Goal: Information Seeking & Learning: Learn about a topic

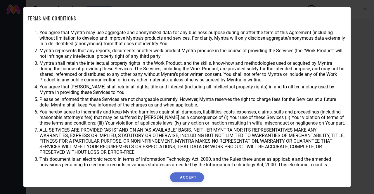
click at [187, 175] on button "I ACCEPT" at bounding box center [187, 178] width 34 height 10
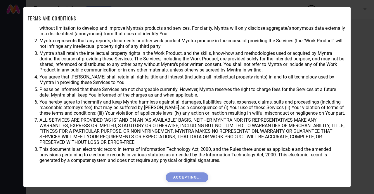
scroll to position [18, 0]
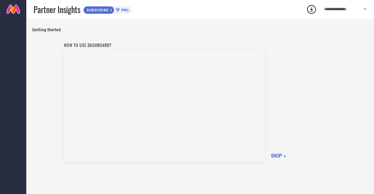
click at [275, 155] on span "SKIP »" at bounding box center [278, 156] width 15 height 6
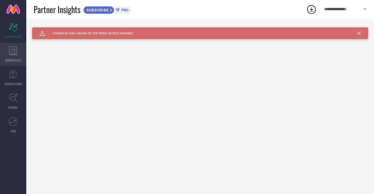
click at [16, 55] on icon at bounding box center [13, 50] width 8 height 9
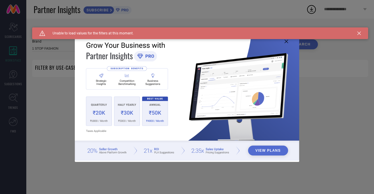
type input "1 STOP FASHION"
type input "All"
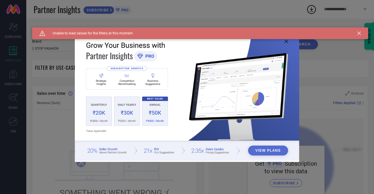
click at [360, 32] on icon at bounding box center [359, 34] width 4 height 4
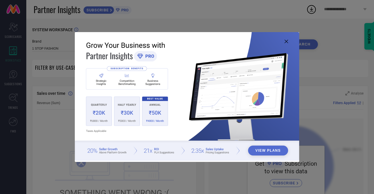
click at [285, 41] on icon at bounding box center [286, 42] width 4 height 4
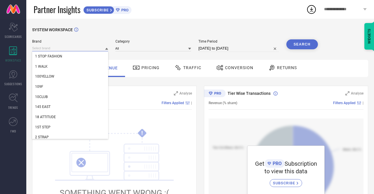
click at [105, 50] on input at bounding box center [70, 48] width 76 height 6
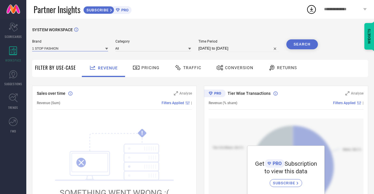
click at [105, 50] on input at bounding box center [70, 48] width 76 height 6
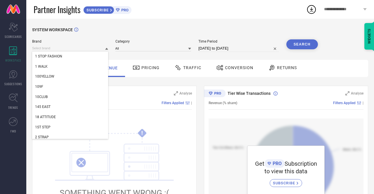
click at [93, 29] on div "SYSTEM WORKSPACE" at bounding box center [200, 33] width 336 height 12
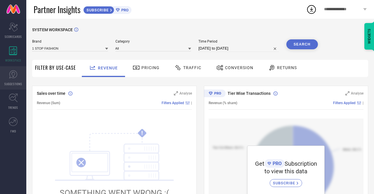
click at [15, 74] on icon at bounding box center [13, 74] width 9 height 9
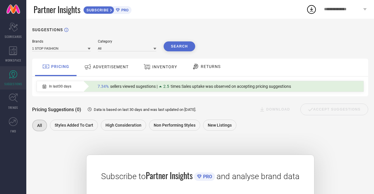
click at [105, 69] on span "ADVERTISEMENT" at bounding box center [111, 67] width 36 height 5
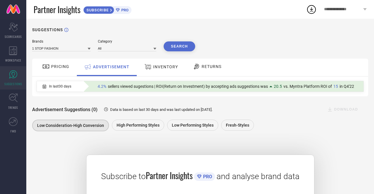
click at [18, 105] on link "TRENDS" at bounding box center [13, 101] width 26 height 23
